Goal: Task Accomplishment & Management: Use online tool/utility

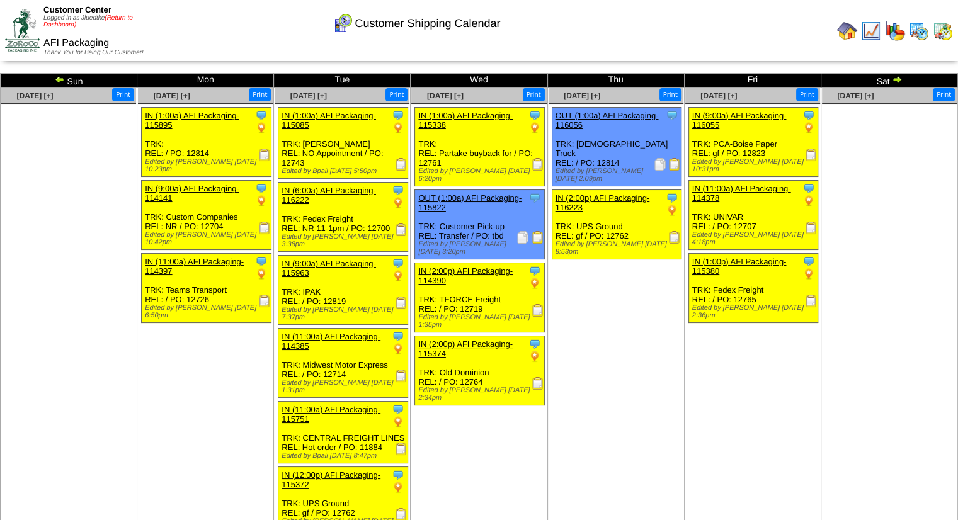
click at [123, 16] on link "(Return to Dashboard)" at bounding box center [87, 21] width 89 height 14
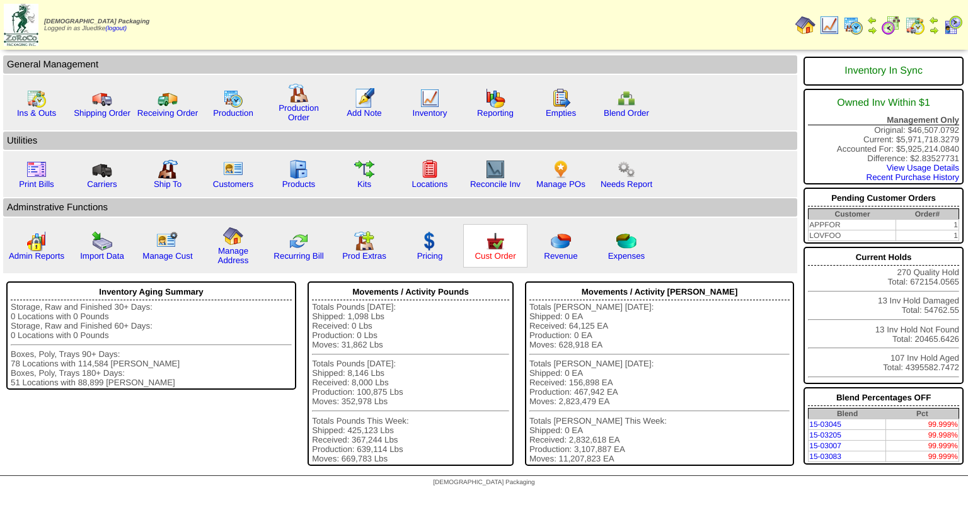
click at [500, 256] on link "Cust Order" at bounding box center [494, 255] width 41 height 9
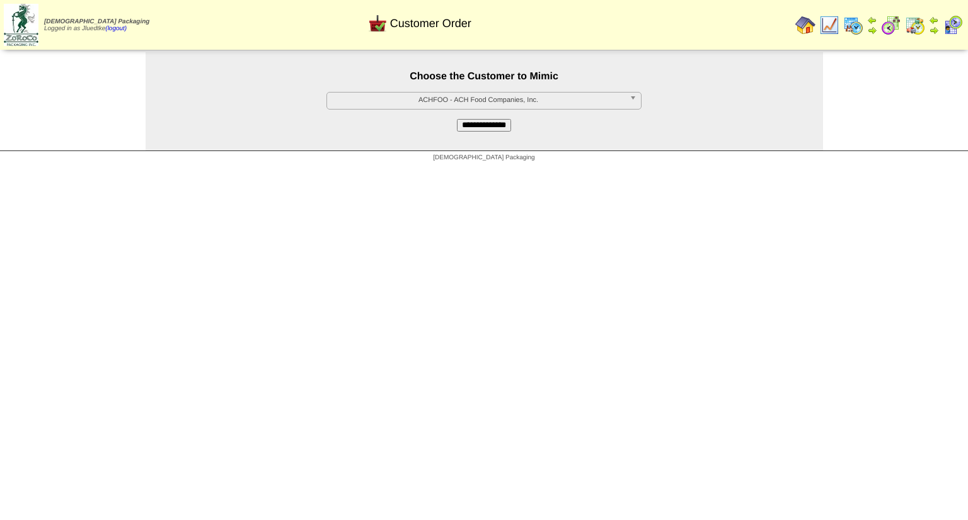
click at [542, 106] on span "ACHFOO - ACH Food Companies, Inc." at bounding box center [478, 100] width 292 height 15
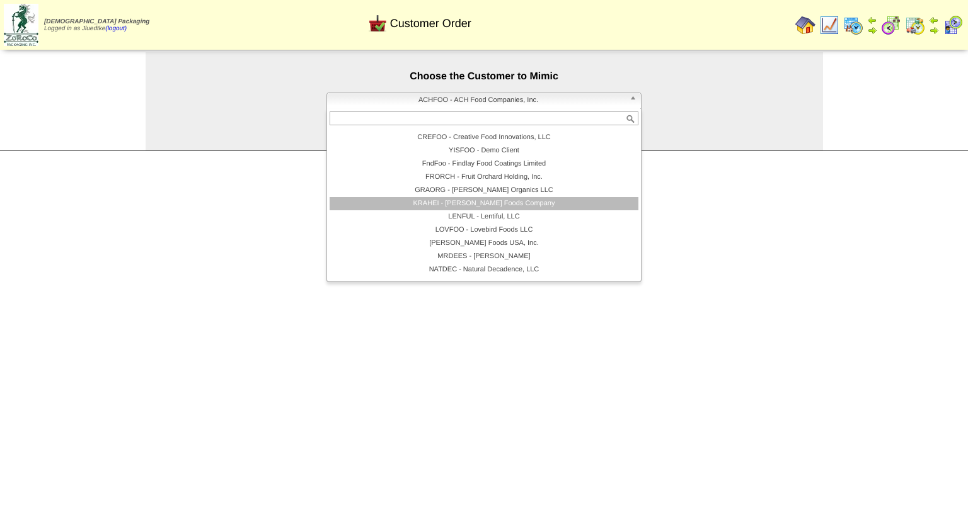
scroll to position [126, 0]
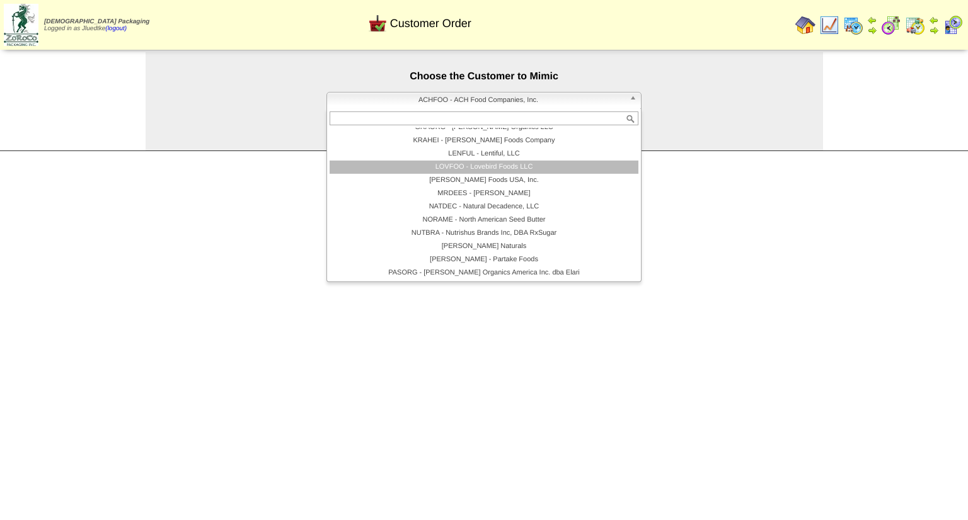
click at [535, 167] on li "LOVFOO - Lovebird Foods LLC" at bounding box center [483, 167] width 309 height 13
